Goal: Find specific fact: Find contact information

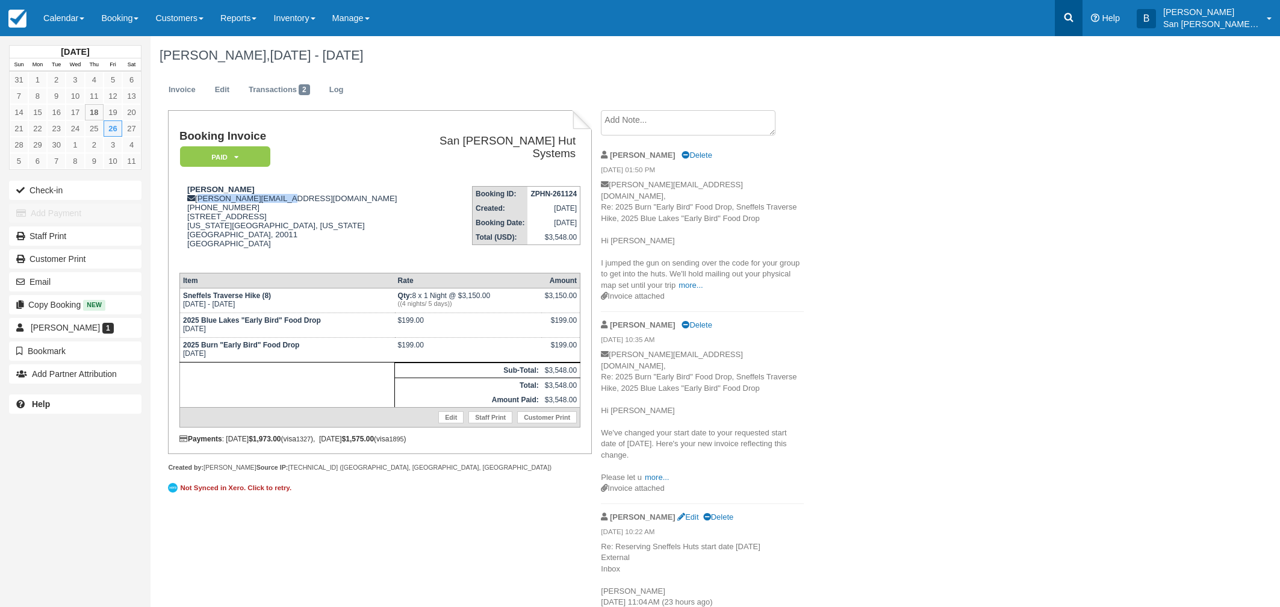
click at [1082, 21] on link at bounding box center [1068, 18] width 28 height 36
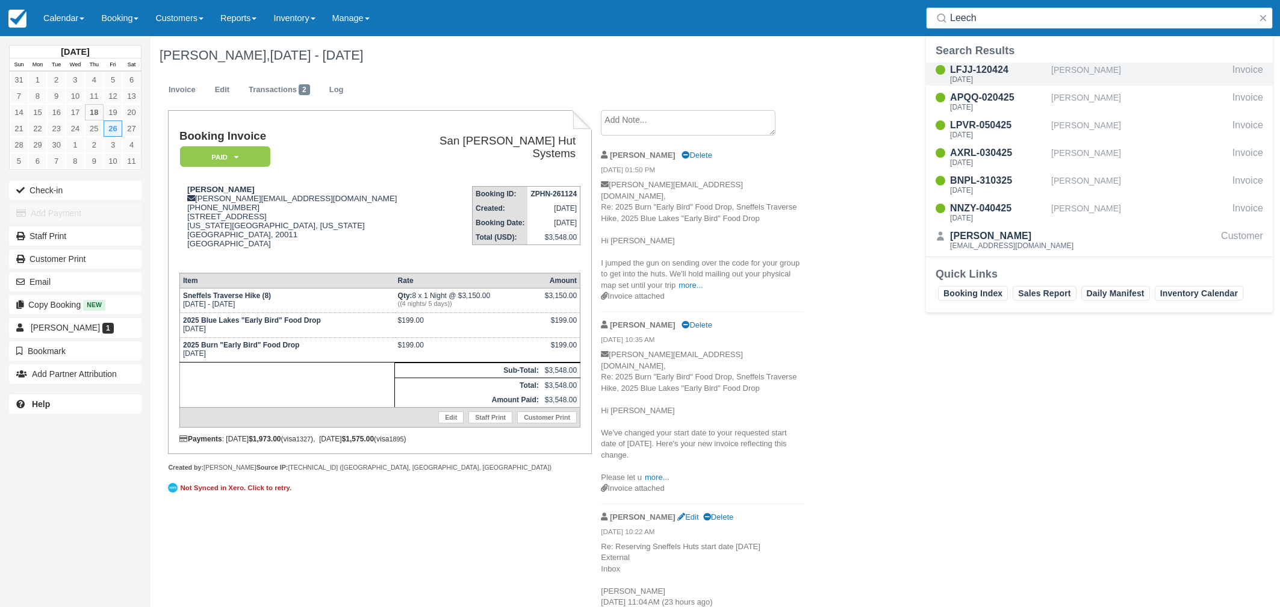
type input "Leech"
click at [982, 76] on div "[DATE]" at bounding box center [998, 79] width 96 height 7
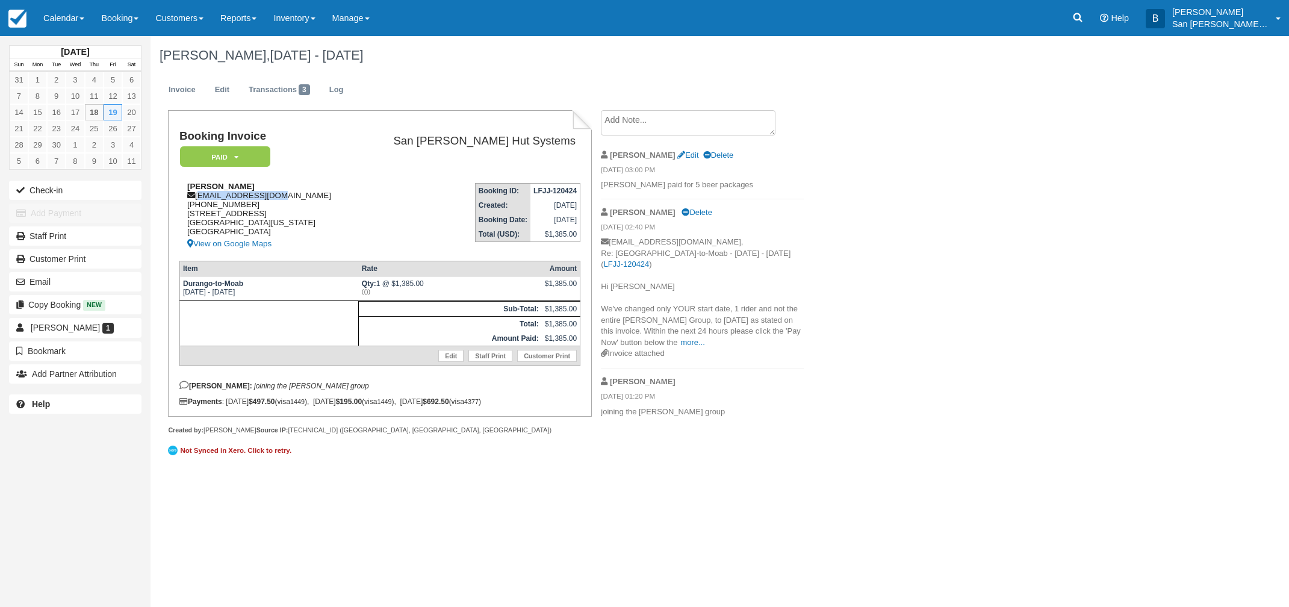
drag, startPoint x: 199, startPoint y: 195, endPoint x: 285, endPoint y: 196, distance: 86.7
click at [315, 195] on div "Mike Leech mleech@esassoc.com 1 (360) 220-2390 912 Cherry Ave NE Bainbridge Isl…" at bounding box center [267, 216] width 177 height 69
copy div "[EMAIL_ADDRESS][DOMAIN_NAME]"
